Goal: Information Seeking & Learning: Learn about a topic

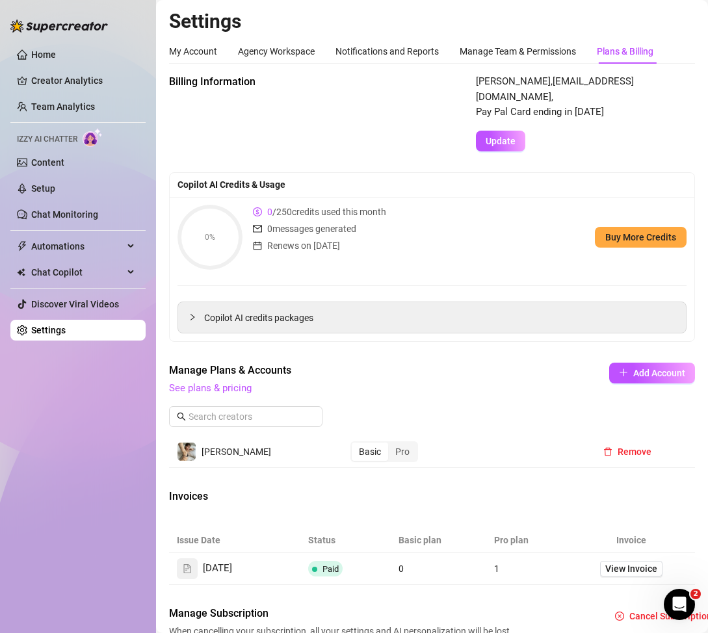
scroll to position [71, 0]
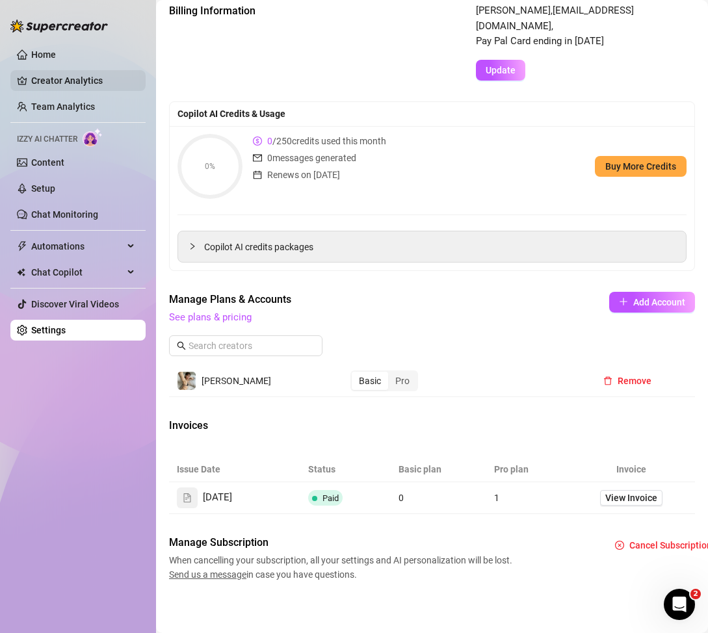
click at [77, 75] on link "Creator Analytics" at bounding box center [83, 80] width 104 height 21
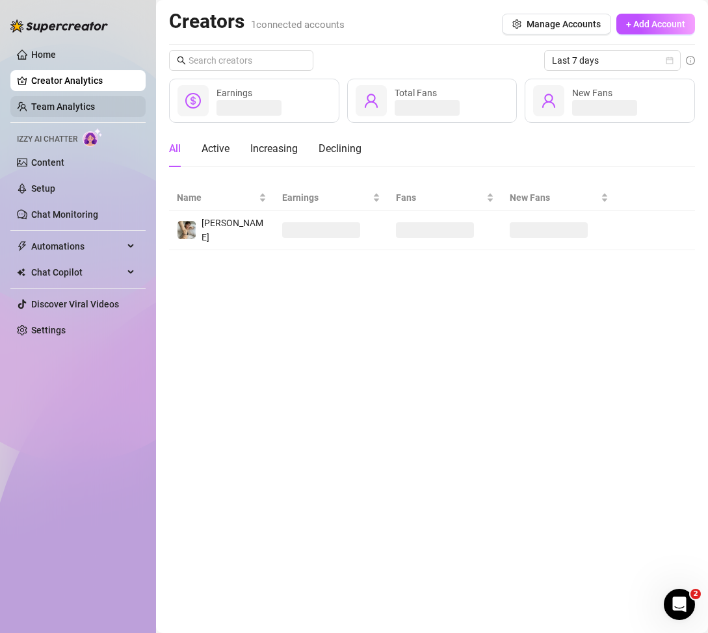
click at [95, 112] on link "Team Analytics" at bounding box center [63, 106] width 64 height 10
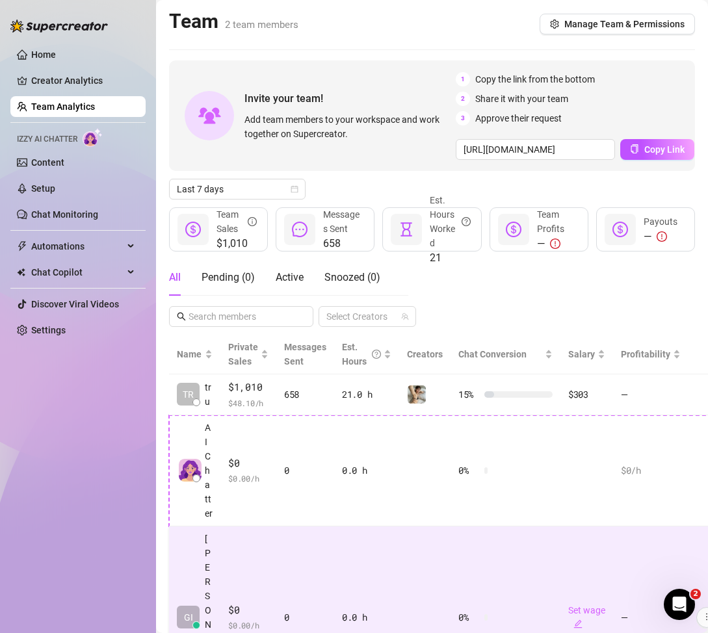
click at [467, 574] on td "0 %" at bounding box center [506, 618] width 110 height 183
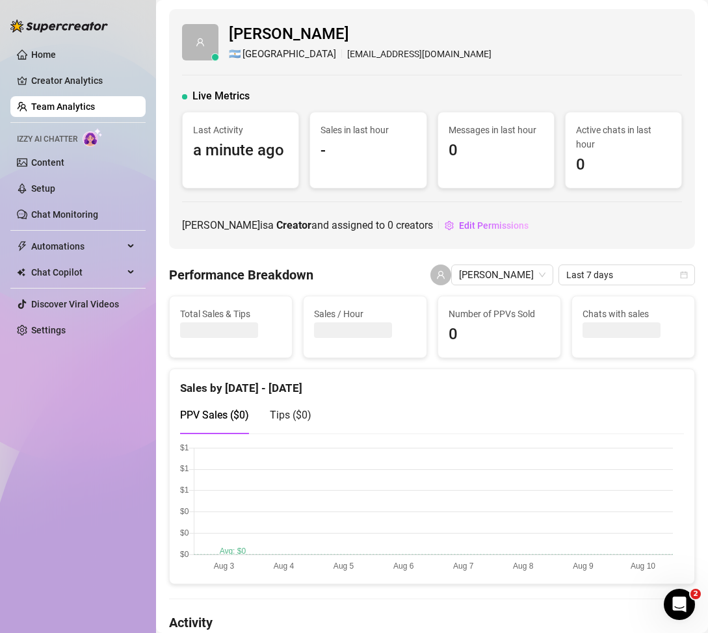
click at [94, 112] on link "Team Analytics" at bounding box center [63, 106] width 64 height 10
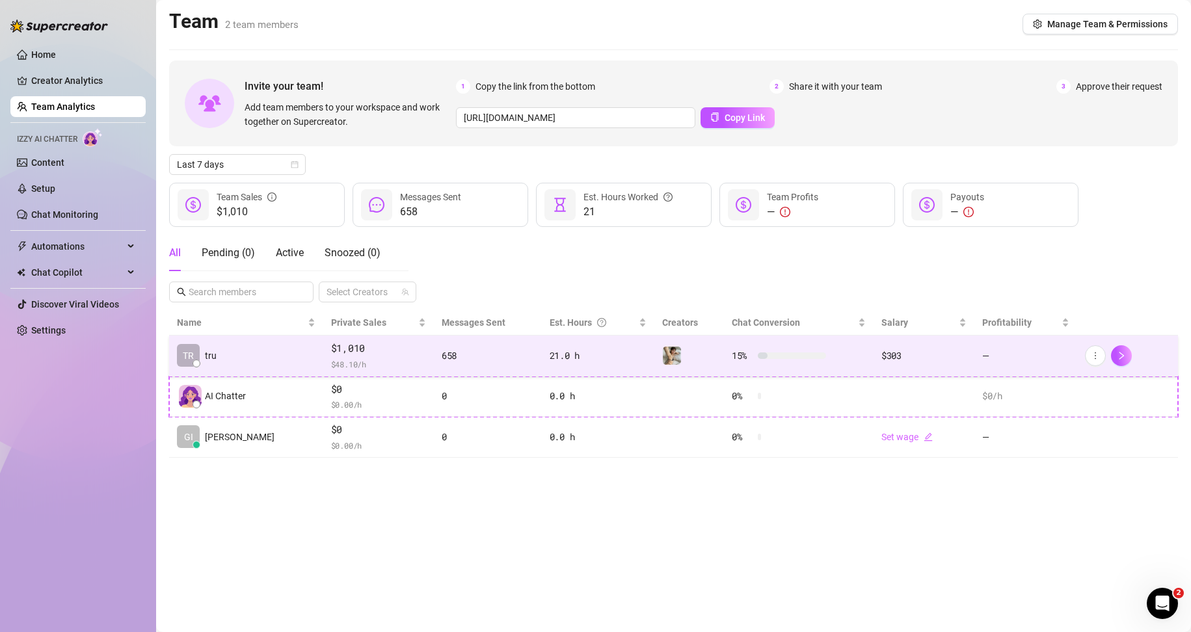
click at [384, 352] on span "$1,010" at bounding box center [378, 349] width 95 height 16
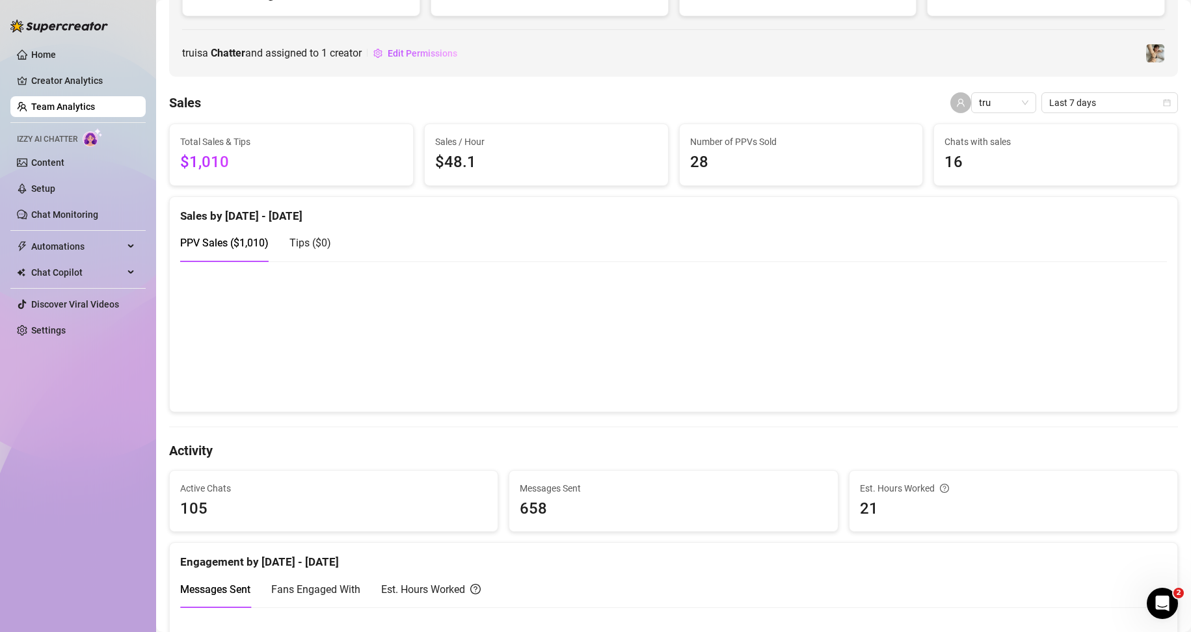
scroll to position [183, 0]
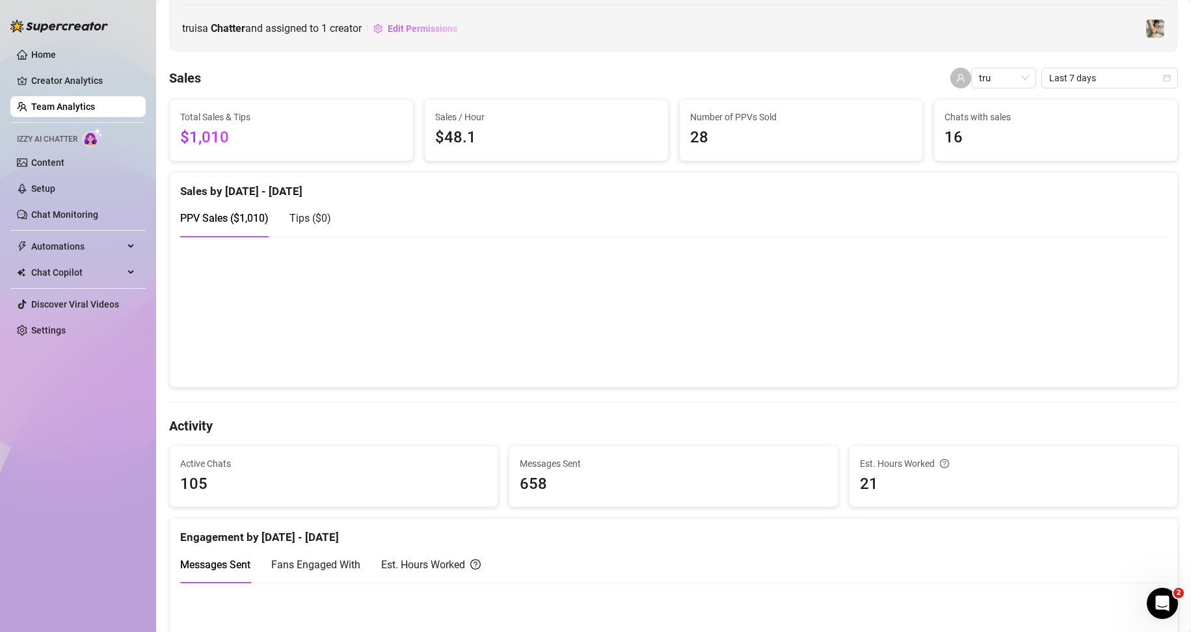
click at [708, 330] on canvas at bounding box center [668, 311] width 976 height 130
click at [708, 328] on canvas at bounding box center [668, 311] width 976 height 130
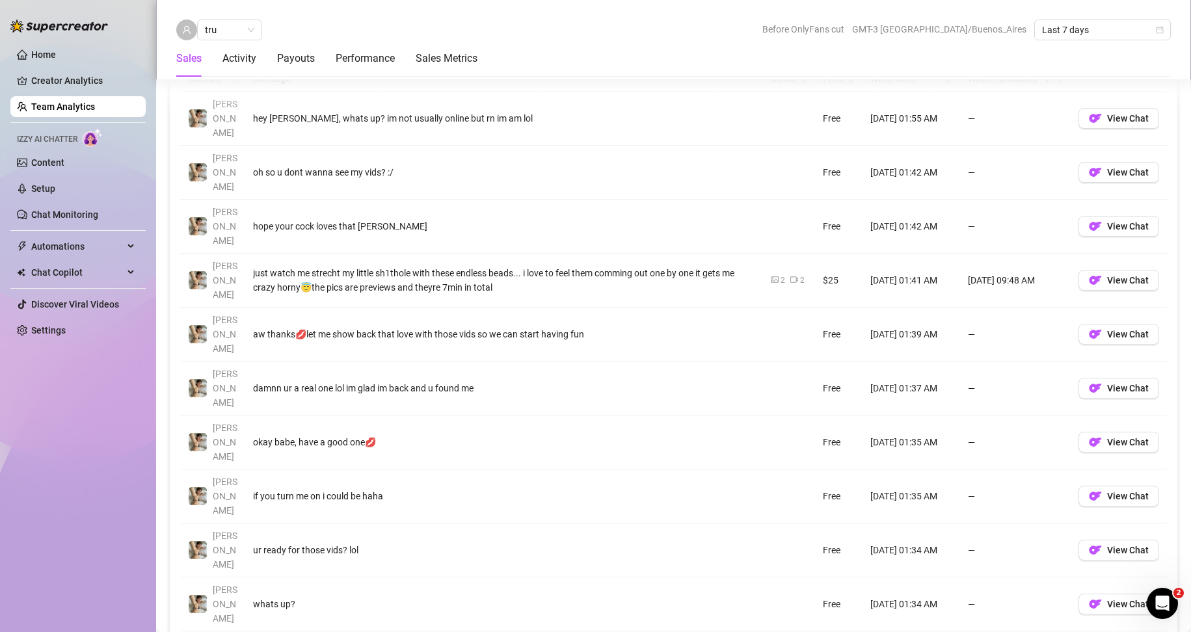
scroll to position [1353, 0]
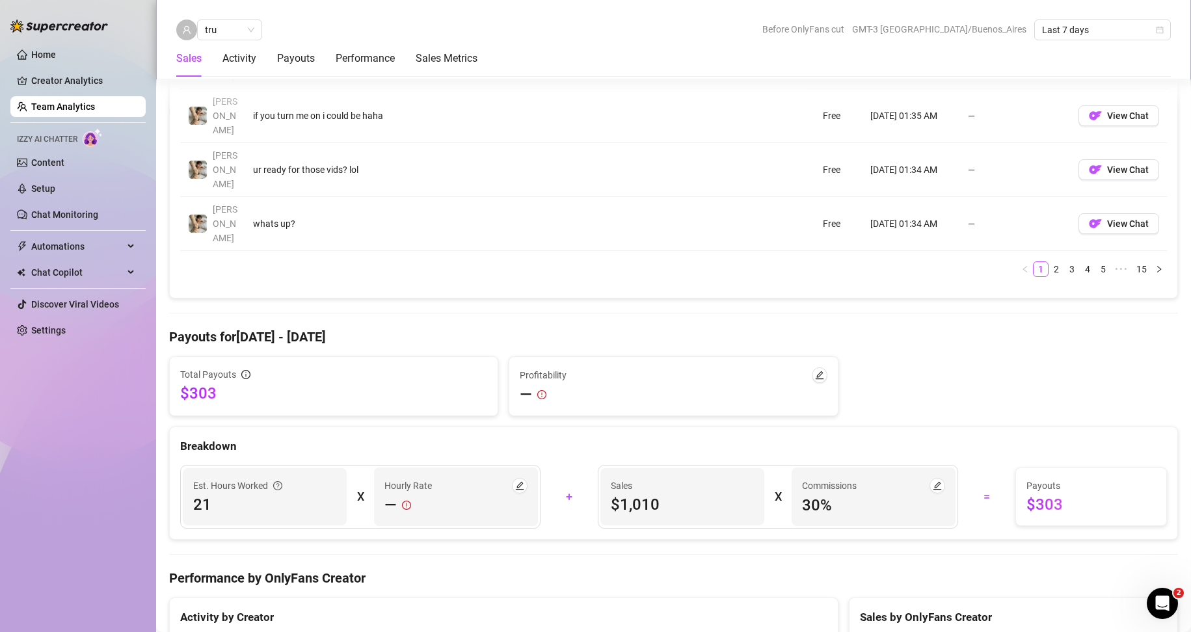
click at [299, 383] on span "$303" at bounding box center [333, 393] width 307 height 21
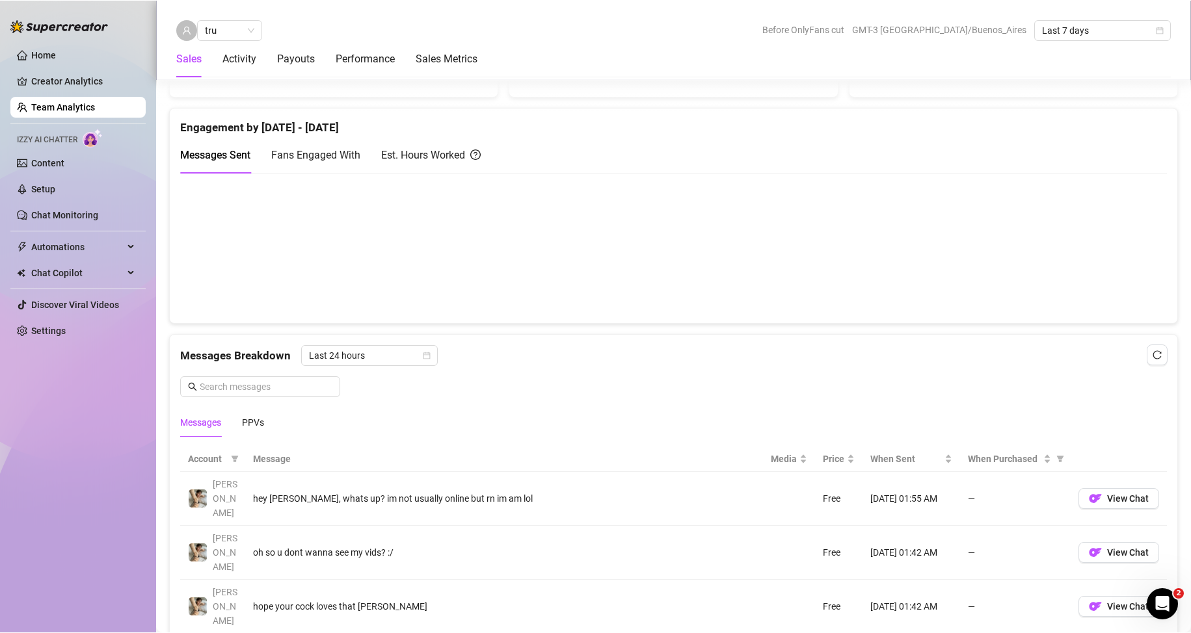
scroll to position [0, 0]
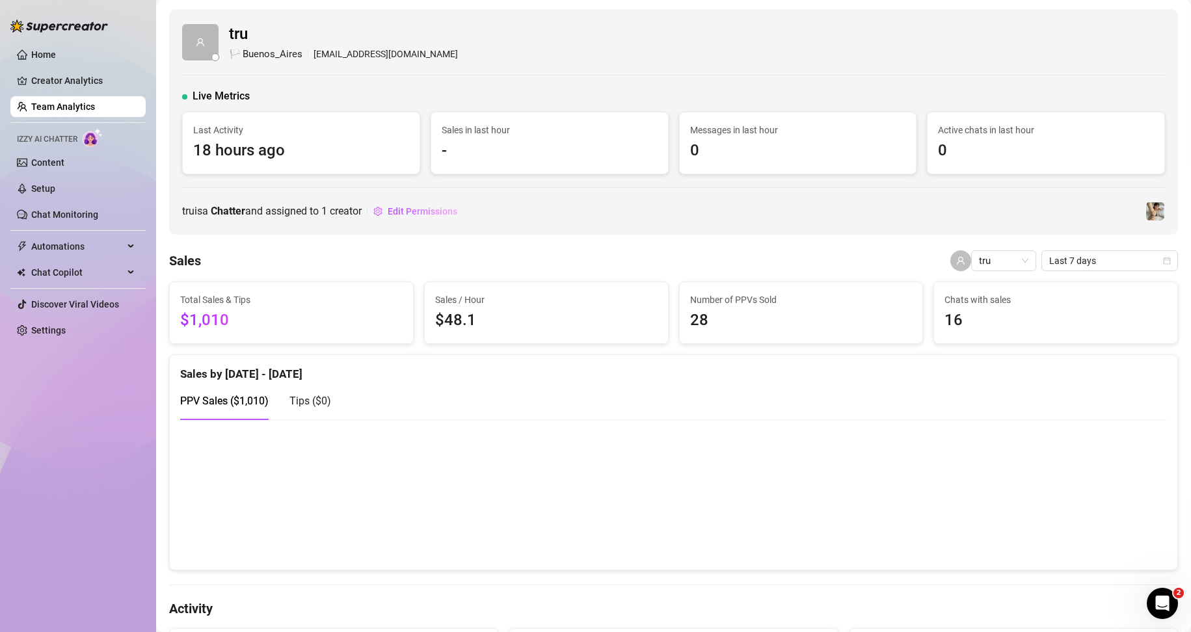
click at [272, 145] on span "18 hours ago" at bounding box center [301, 151] width 216 height 25
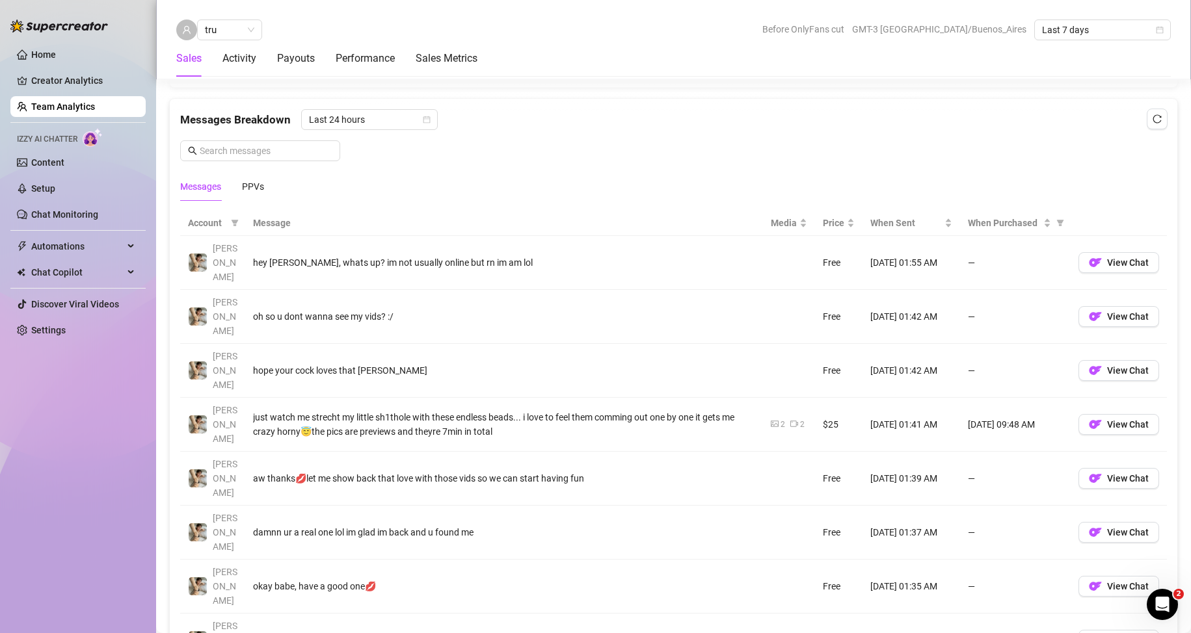
scroll to position [844, 0]
